Goal: Communication & Community: Answer question/provide support

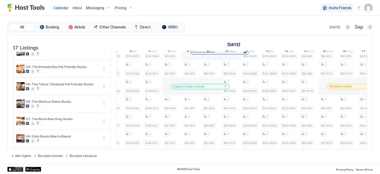
scroll to position [0, 438]
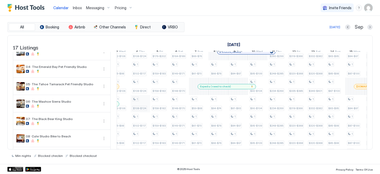
click at [140, 106] on div "1 $87-$100 1 $87-$100 1 $88-$101 1 $88-$101 1 $87-$100 1 $79-$91 1 $79-$91 1 $7…" at bounding box center [218, 153] width 1034 height 301
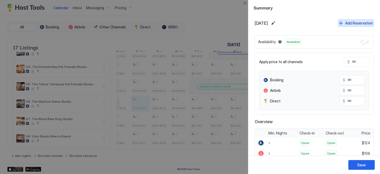
click at [351, 22] on div "Add Reservation" at bounding box center [359, 23] width 28 height 6
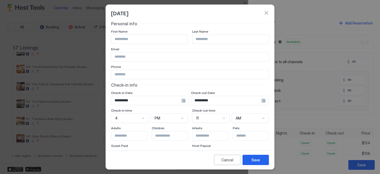
click at [189, 101] on div "**********" at bounding box center [150, 100] width 78 height 9
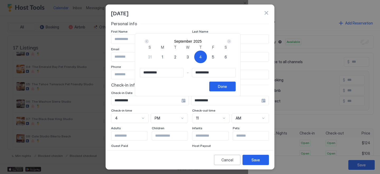
click at [204, 63] on div "4" at bounding box center [200, 57] width 13 height 13
click at [204, 62] on div "4" at bounding box center [200, 57] width 13 height 13
type input "**********"
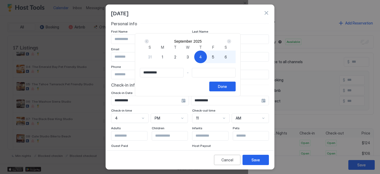
click at [287, 60] on span "11" at bounding box center [288, 57] width 3 height 6
type input "**********"
click at [233, 91] on button "Done" at bounding box center [222, 87] width 26 height 10
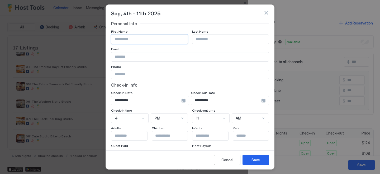
click at [163, 42] on input "Input Field" at bounding box center [149, 39] width 76 height 9
paste input "**********"
click at [114, 39] on input "**********" at bounding box center [149, 39] width 76 height 9
click at [125, 39] on input "**********" at bounding box center [149, 39] width 76 height 9
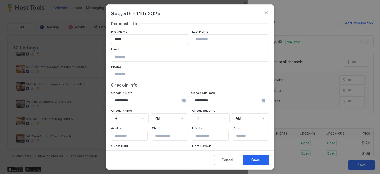
type input "*****"
click at [207, 37] on input "Input Field" at bounding box center [230, 39] width 76 height 9
paste input "******"
type input "******"
click at [254, 156] on button "Save" at bounding box center [255, 160] width 26 height 10
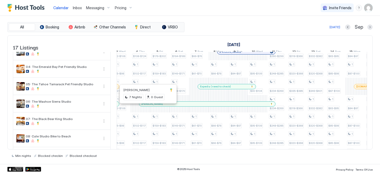
click at [147, 106] on div at bounding box center [147, 104] width 4 height 4
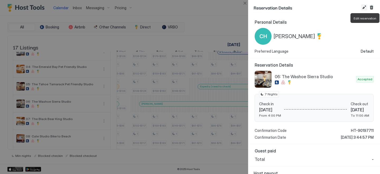
click at [362, 7] on button "Edit reservation" at bounding box center [364, 7] width 6 height 6
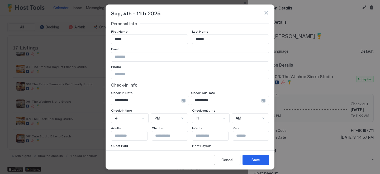
click at [140, 60] on input "Input Field" at bounding box center [189, 56] width 157 height 9
paste input "**********"
type input "**********"
click at [125, 73] on input "Input Field" at bounding box center [189, 74] width 157 height 9
paste input "**********"
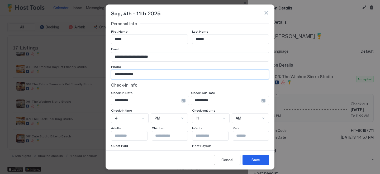
scroll to position [67, 0]
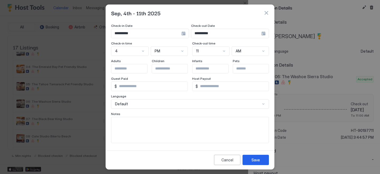
type input "**********"
click at [152, 139] on textarea "Input Field" at bounding box center [189, 130] width 157 height 26
type textarea "**********"
click at [255, 158] on div "Save" at bounding box center [255, 160] width 8 height 6
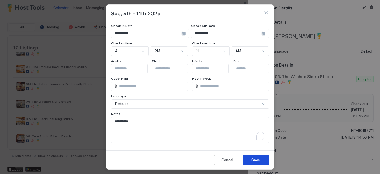
click at [251, 159] on div "Save" at bounding box center [255, 160] width 8 height 6
click at [258, 160] on div "Save" at bounding box center [255, 160] width 8 height 6
click at [260, 161] on button "Save" at bounding box center [255, 160] width 26 height 10
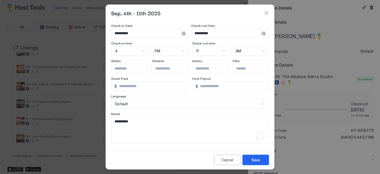
click at [260, 161] on button "Save" at bounding box center [255, 160] width 26 height 10
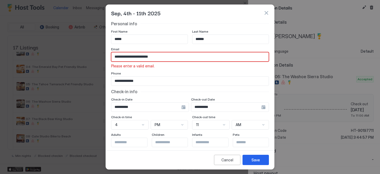
click at [152, 57] on input "**********" at bounding box center [189, 56] width 157 height 9
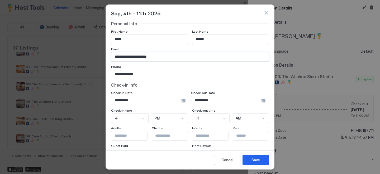
scroll to position [67, 0]
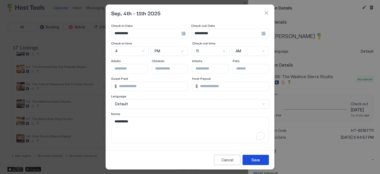
type input "**********"
click at [256, 157] on button "Save" at bounding box center [255, 160] width 26 height 10
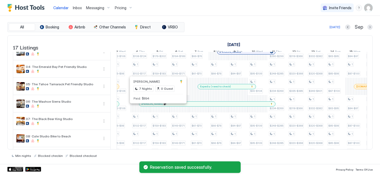
click at [157, 106] on div at bounding box center [157, 104] width 4 height 4
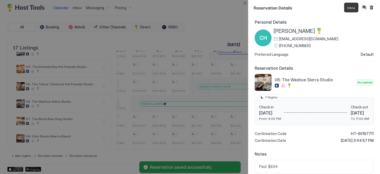
click at [365, 8] on button "Inbox" at bounding box center [364, 7] width 6 height 6
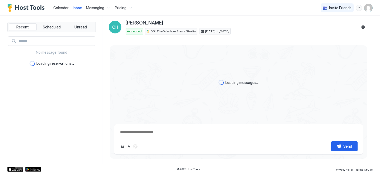
scroll to position [12, 0]
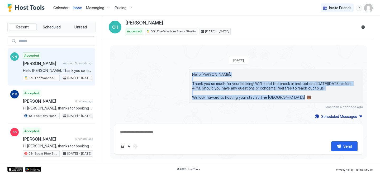
drag, startPoint x: 298, startPoint y: 96, endPoint x: 190, endPoint y: 70, distance: 111.3
click at [190, 70] on div "Hello [PERSON_NAME], Thank you so much for your booking! We'll send the check-i…" at bounding box center [275, 86] width 174 height 35
copy span "Hello [PERSON_NAME], Thank you so much for your booking! We'll send the check-i…"
click at [331, 116] on div "Scheduled Messages" at bounding box center [339, 117] width 36 height 6
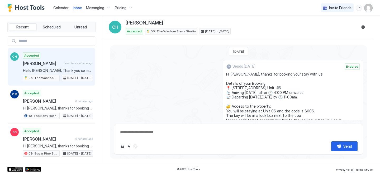
scroll to position [79, 0]
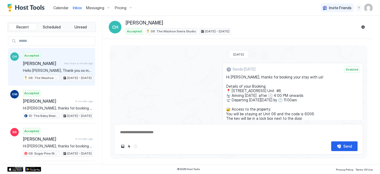
drag, startPoint x: 270, startPoint y: 88, endPoint x: 233, endPoint y: 76, distance: 39.3
click at [233, 76] on div "Sends [DATE] Enabled Hi [PERSON_NAME], thanks for booking your stay with us! De…" at bounding box center [292, 125] width 140 height 125
copy span "Hi [PERSON_NAME], thanks for booking your stay with us! Details of your Booking…"
click at [158, 83] on div "Sends [DATE] Enabled Hi [PERSON_NAME], thanks for booking your stay with us! De…" at bounding box center [238, 125] width 249 height 125
click at [52, 7] on div "Calendar" at bounding box center [61, 8] width 20 height 10
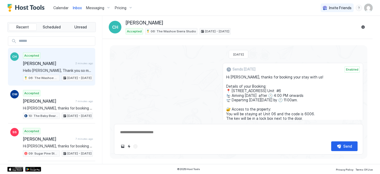
click at [61, 9] on span "Calendar" at bounding box center [60, 8] width 15 height 4
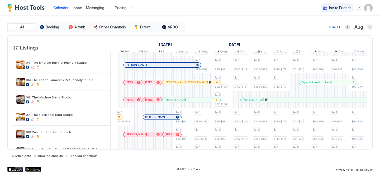
scroll to position [0, 314]
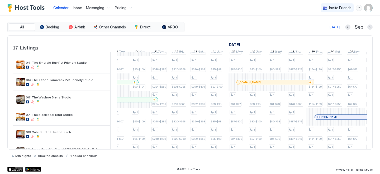
click at [246, 84] on span "[DOMAIN_NAME]" at bounding box center [250, 82] width 22 height 3
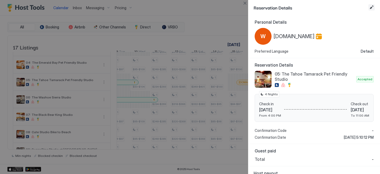
click at [371, 7] on button "Edit reservation" at bounding box center [371, 7] width 6 height 6
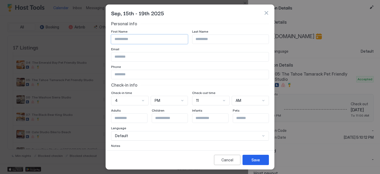
click at [153, 40] on input "Input Field" at bounding box center [149, 39] width 76 height 9
paste input "**********"
click at [139, 38] on input "**********" at bounding box center [149, 39] width 76 height 9
type input "******"
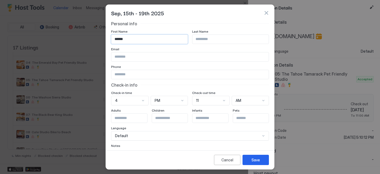
click at [217, 40] on input "Input Field" at bounding box center [230, 39] width 76 height 9
paste input "********"
type input "********"
click at [163, 53] on input "Input Field" at bounding box center [189, 56] width 157 height 9
paste input "**********"
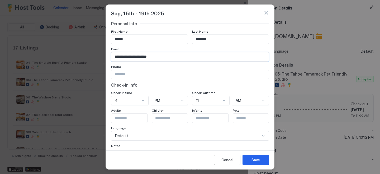
type input "**********"
click at [157, 75] on input "Input Field" at bounding box center [189, 74] width 157 height 9
paste input "**********"
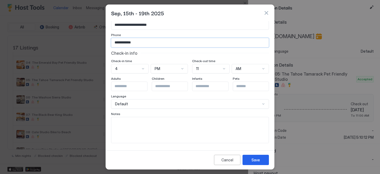
type input "**********"
click at [145, 131] on textarea "Input Field" at bounding box center [189, 130] width 157 height 26
paste textarea "**********"
type textarea "**********"
click at [250, 158] on button "Save" at bounding box center [255, 160] width 26 height 10
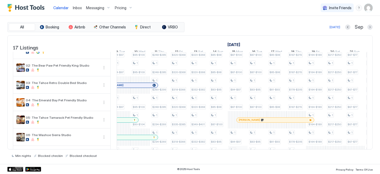
scroll to position [19, 0]
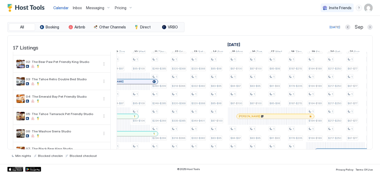
click at [252, 119] on div at bounding box center [252, 116] width 4 height 4
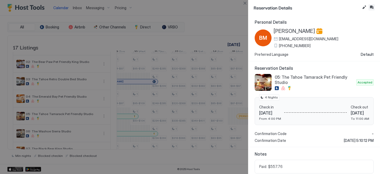
click at [371, 6] on button "Inbox" at bounding box center [371, 7] width 6 height 6
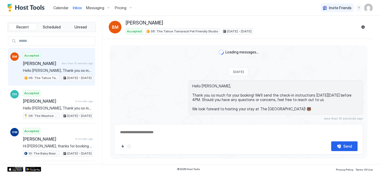
scroll to position [12, 0]
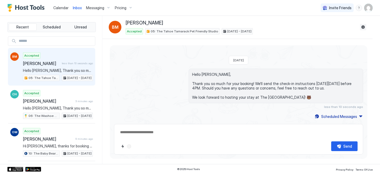
click at [364, 26] on button "Reservation information" at bounding box center [363, 27] width 6 height 6
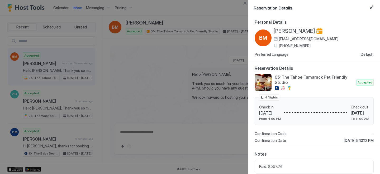
click at [297, 47] on span "[PHONE_NUMBER]" at bounding box center [295, 45] width 32 height 5
click at [285, 28] on span "[PERSON_NAME]" at bounding box center [293, 31] width 41 height 7
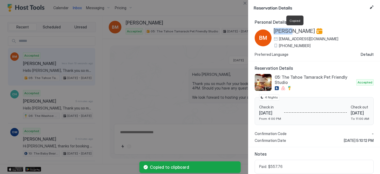
click at [285, 28] on span "[PERSON_NAME]" at bounding box center [293, 31] width 41 height 7
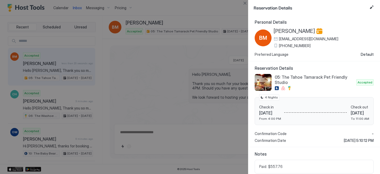
click at [228, 57] on div at bounding box center [190, 87] width 380 height 174
click at [245, 2] on button "Close" at bounding box center [244, 3] width 6 height 6
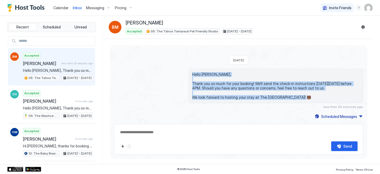
drag, startPoint x: 296, startPoint y: 98, endPoint x: 181, endPoint y: 65, distance: 119.9
click at [181, 65] on div "Loading messages... [DATE] Hello [PERSON_NAME], Thank you so much for your book…" at bounding box center [238, 77] width 257 height 86
copy span "Hello [PERSON_NAME], Thank you so much for your booking! We'll send the check-i…"
click at [336, 114] on div "Scheduled Messages" at bounding box center [339, 117] width 36 height 6
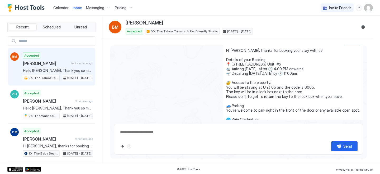
scroll to position [75, 0]
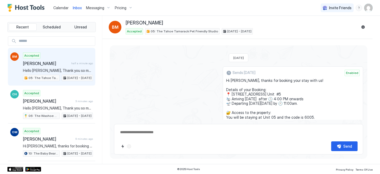
drag, startPoint x: 267, startPoint y: 87, endPoint x: 234, endPoint y: 79, distance: 33.8
click at [234, 79] on span "Hi [PERSON_NAME], thanks for booking your stay with us! Details of your Booking…" at bounding box center [292, 124] width 133 height 92
copy span "Hi [PERSON_NAME], thanks for booking your stay with us! Details of your Booking…"
click at [61, 8] on span "Calendar" at bounding box center [60, 8] width 15 height 4
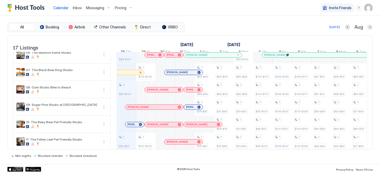
scroll to position [94, 0]
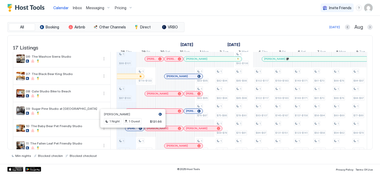
click at [131, 131] on div at bounding box center [131, 129] width 4 height 4
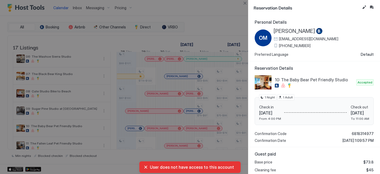
click at [287, 46] on span "[PHONE_NUMBER]" at bounding box center [295, 45] width 32 height 5
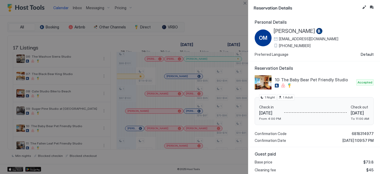
click at [290, 32] on span "[PERSON_NAME]" at bounding box center [293, 31] width 41 height 7
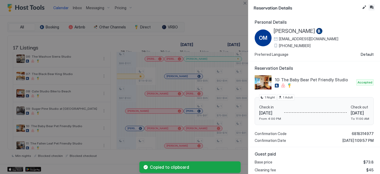
click at [371, 8] on button "Inbox" at bounding box center [371, 7] width 6 height 6
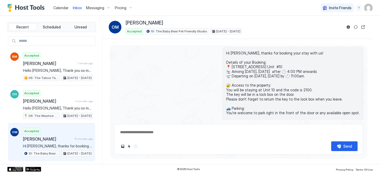
scroll to position [91, 0]
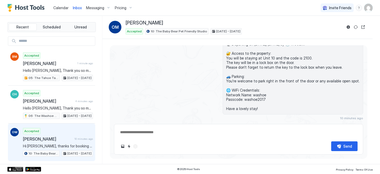
drag, startPoint x: 271, startPoint y: 107, endPoint x: 238, endPoint y: 153, distance: 56.1
click at [235, 57] on span "Hi [PERSON_NAME], thanks for booking your stay with us! Details of your Booking…" at bounding box center [292, 65] width 133 height 92
click at [268, 109] on span "Hi [PERSON_NAME], thanks for booking your stay with us! Details of your Booking…" at bounding box center [292, 65] width 133 height 92
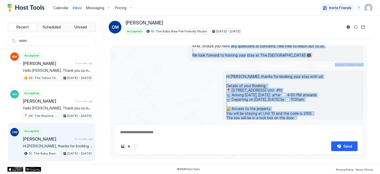
scroll to position [32, 0]
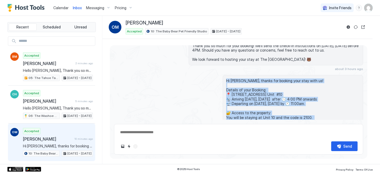
drag, startPoint x: 268, startPoint y: 109, endPoint x: 235, endPoint y: 78, distance: 44.9
click at [235, 79] on span "Hi [PERSON_NAME], thanks for booking your stay with us! Details of your Booking…" at bounding box center [292, 125] width 133 height 92
copy span "Hi [PERSON_NAME], thanks for booking your stay with us! Details of your Booking…"
click at [58, 9] on span "Calendar" at bounding box center [60, 8] width 15 height 4
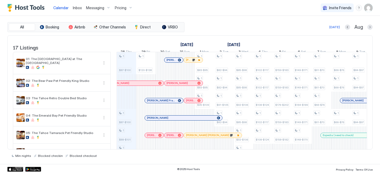
click at [167, 62] on span "[PERSON_NAME]" at bounding box center [170, 59] width 9 height 3
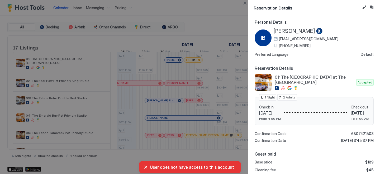
click at [290, 45] on span "[PHONE_NUMBER]" at bounding box center [295, 45] width 32 height 5
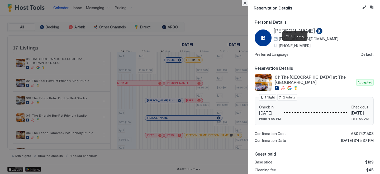
click at [245, 2] on button "Close" at bounding box center [244, 3] width 6 height 6
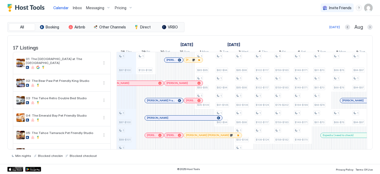
click at [152, 103] on div at bounding box center [153, 101] width 4 height 4
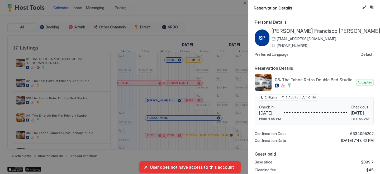
click at [293, 47] on span "[PHONE_NUMBER]" at bounding box center [293, 45] width 32 height 5
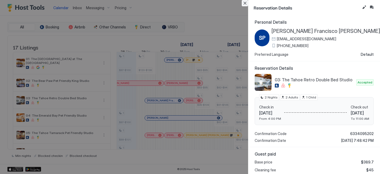
click at [244, 4] on button "Close" at bounding box center [244, 3] width 6 height 6
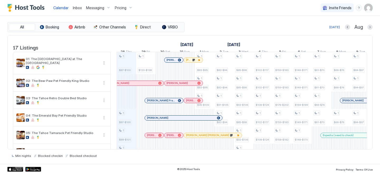
click at [152, 120] on div at bounding box center [154, 118] width 4 height 4
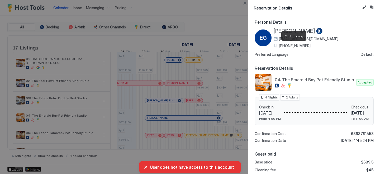
click at [294, 46] on span "[PHONE_NUMBER]" at bounding box center [295, 45] width 32 height 5
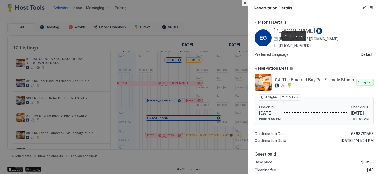
click at [245, 3] on button "Close" at bounding box center [244, 3] width 6 height 6
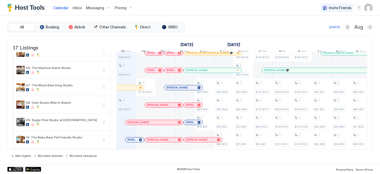
scroll to position [83, 0]
click at [0, 0] on div at bounding box center [0, 0] width 0 height 0
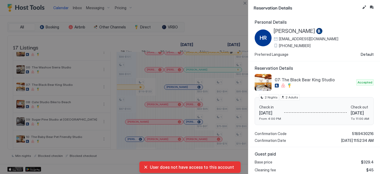
click at [296, 45] on span "[PHONE_NUMBER]" at bounding box center [295, 45] width 32 height 5
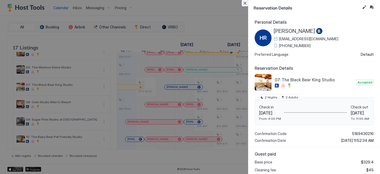
click at [247, 3] on button "Close" at bounding box center [244, 3] width 6 height 6
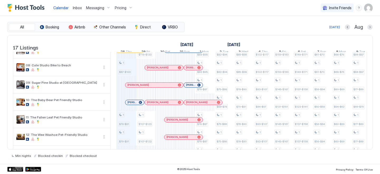
scroll to position [113, 0]
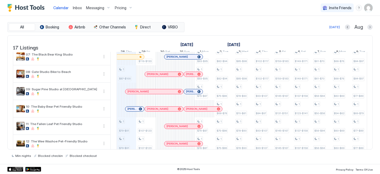
click at [190, 94] on div at bounding box center [190, 92] width 4 height 4
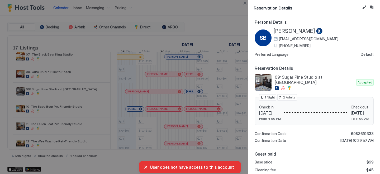
click at [281, 44] on span "[PHONE_NUMBER]" at bounding box center [295, 45] width 32 height 5
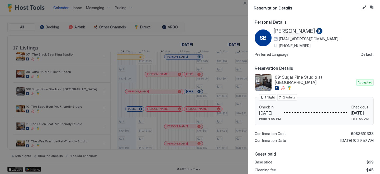
click at [196, 95] on div at bounding box center [190, 87] width 380 height 174
click at [244, 4] on button "Close" at bounding box center [244, 3] width 6 height 6
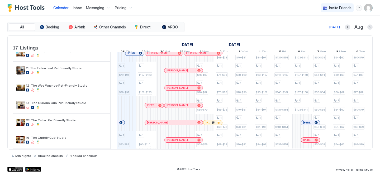
scroll to position [208, 0]
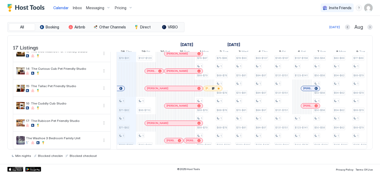
click at [209, 86] on div "[PERSON_NAME]" at bounding box center [212, 88] width 19 height 5
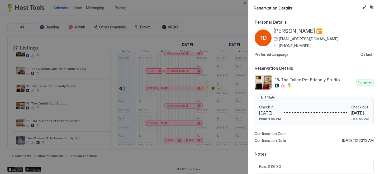
click at [282, 44] on span "[PHONE_NUMBER]" at bounding box center [295, 45] width 32 height 5
click at [244, 4] on button "Close" at bounding box center [244, 3] width 6 height 6
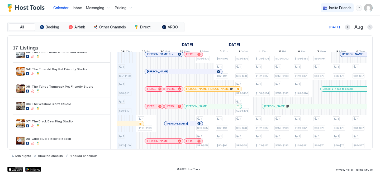
scroll to position [46, 0]
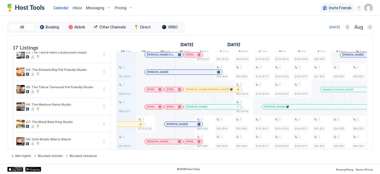
click at [195, 109] on div at bounding box center [195, 107] width 4 height 4
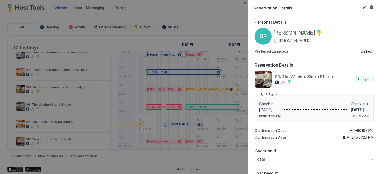
click at [280, 41] on span "[PHONE_NUMBER]" at bounding box center [295, 40] width 32 height 5
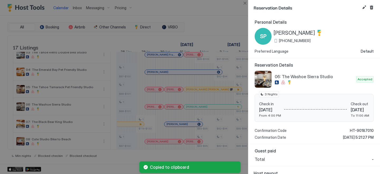
click at [206, 56] on div at bounding box center [190, 87] width 380 height 174
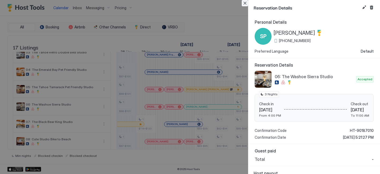
click at [244, 2] on button "Close" at bounding box center [244, 3] width 6 height 6
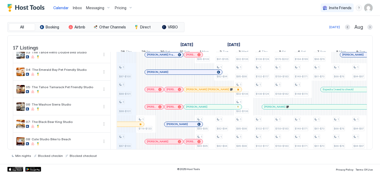
click at [192, 92] on div at bounding box center [194, 90] width 4 height 4
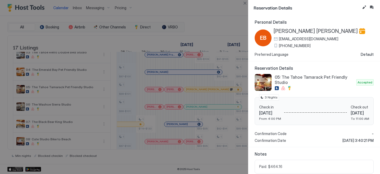
click at [287, 45] on span "[PHONE_NUMBER]" at bounding box center [295, 45] width 32 height 5
click at [245, 1] on button "Close" at bounding box center [244, 3] width 6 height 6
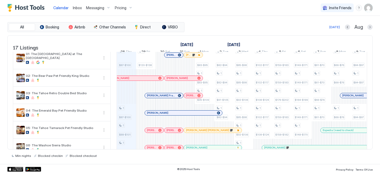
scroll to position [0, 0]
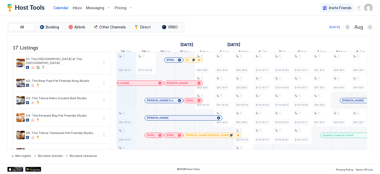
click at [188, 62] on div at bounding box center [188, 60] width 4 height 4
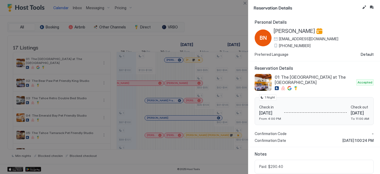
click at [286, 45] on span "[PHONE_NUMBER]" at bounding box center [295, 45] width 32 height 5
click at [371, 6] on button "Inbox" at bounding box center [371, 7] width 6 height 6
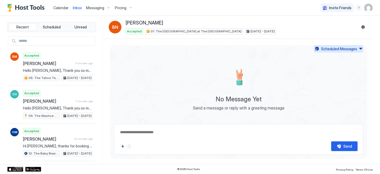
click at [323, 51] on div "Scheduled Messages" at bounding box center [339, 49] width 36 height 6
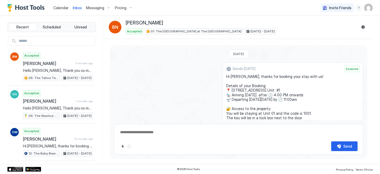
scroll to position [78, 0]
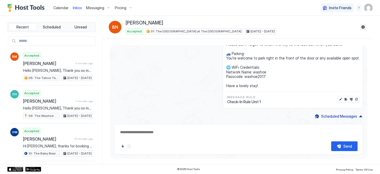
click at [365, 25] on button "Reservation information" at bounding box center [363, 27] width 6 height 6
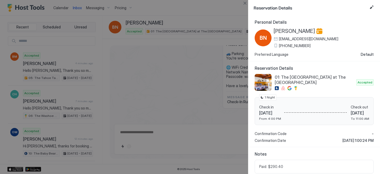
click at [290, 29] on span "[PERSON_NAME]" at bounding box center [293, 31] width 41 height 7
click at [213, 86] on div at bounding box center [190, 87] width 380 height 174
click at [244, 4] on button "Close" at bounding box center [244, 3] width 6 height 6
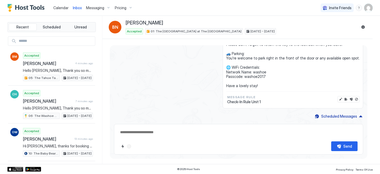
scroll to position [0, 0]
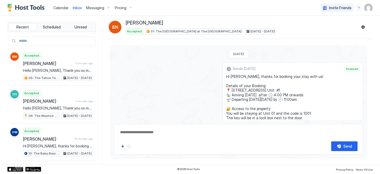
drag, startPoint x: 271, startPoint y: 87, endPoint x: 234, endPoint y: 76, distance: 38.7
click at [234, 76] on span "Hi [PERSON_NAME], thanks for booking your stay with us! Details of your Booking…" at bounding box center [292, 120] width 133 height 92
copy span "Hi [PERSON_NAME], thanks for booking your stay with us! Details of your Booking…"
click at [56, 5] on link "Calendar" at bounding box center [60, 8] width 15 height 6
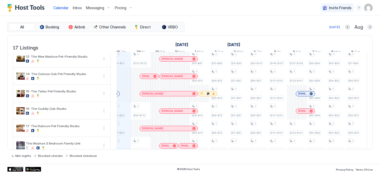
scroll to position [208, 0]
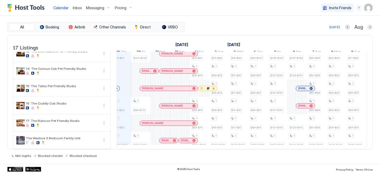
click at [78, 8] on span "Inbox" at bounding box center [77, 8] width 9 height 4
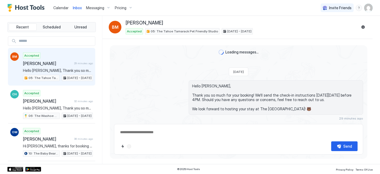
scroll to position [12, 0]
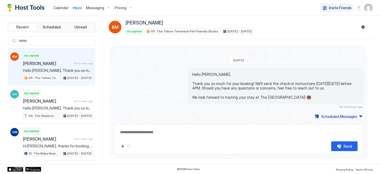
click at [33, 7] on img "Host Tools Logo" at bounding box center [27, 8] width 40 height 8
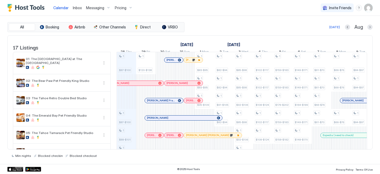
click at [77, 5] on link "Inbox" at bounding box center [77, 8] width 9 height 6
